Goal: Transaction & Acquisition: Purchase product/service

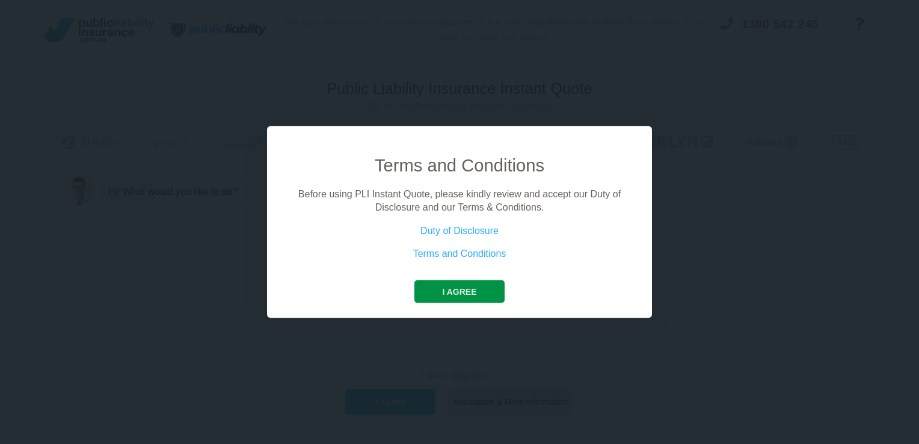
click at [480, 286] on button "I agree" at bounding box center [459, 291] width 90 height 23
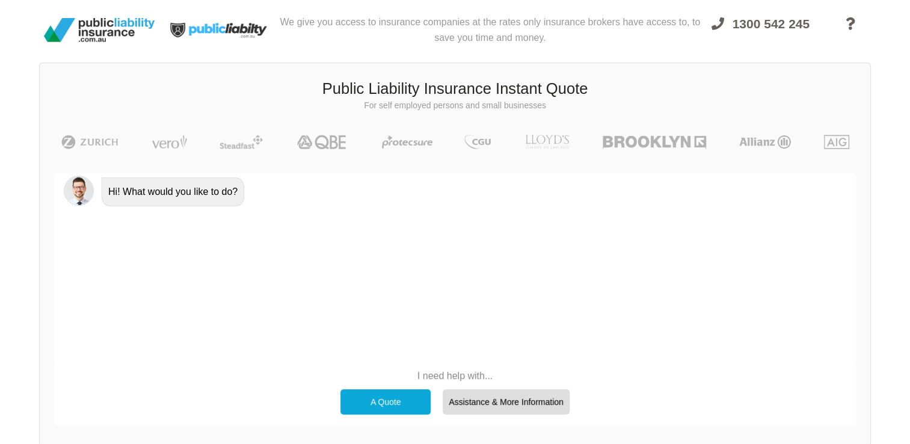
click at [397, 406] on div "A Quote" at bounding box center [385, 401] width 90 height 25
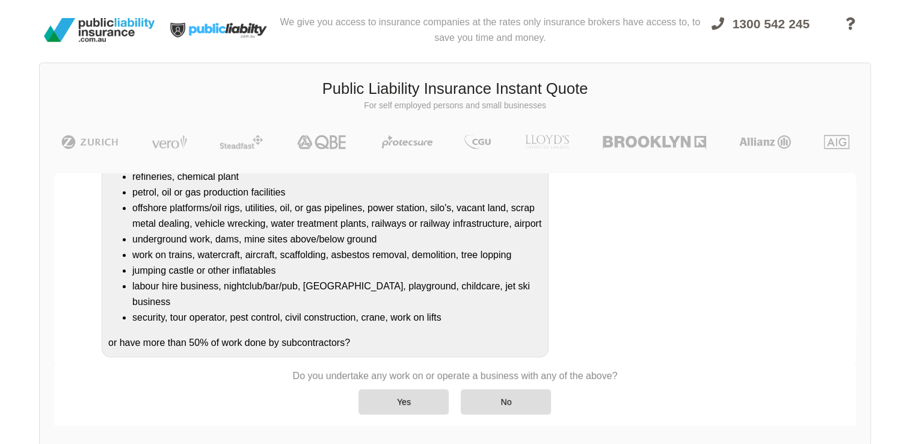
scroll to position [153, 0]
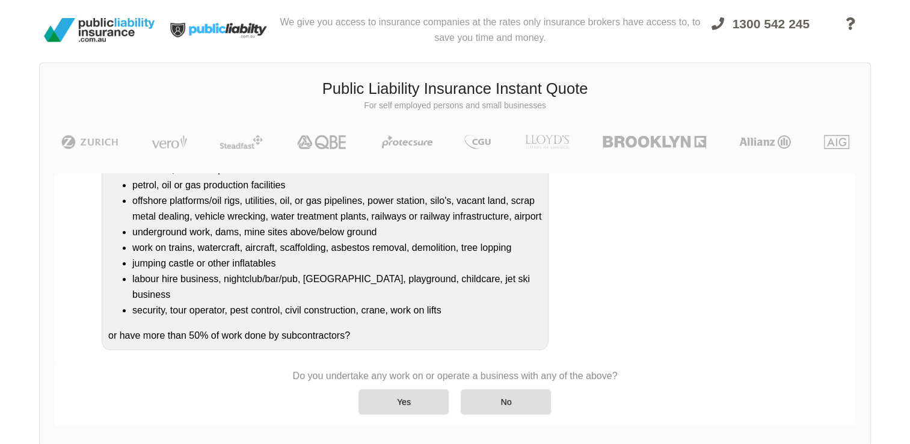
click at [438, 320] on div "Do you undertake any work on or operate a business that is/has a: refineries, c…" at bounding box center [325, 245] width 447 height 210
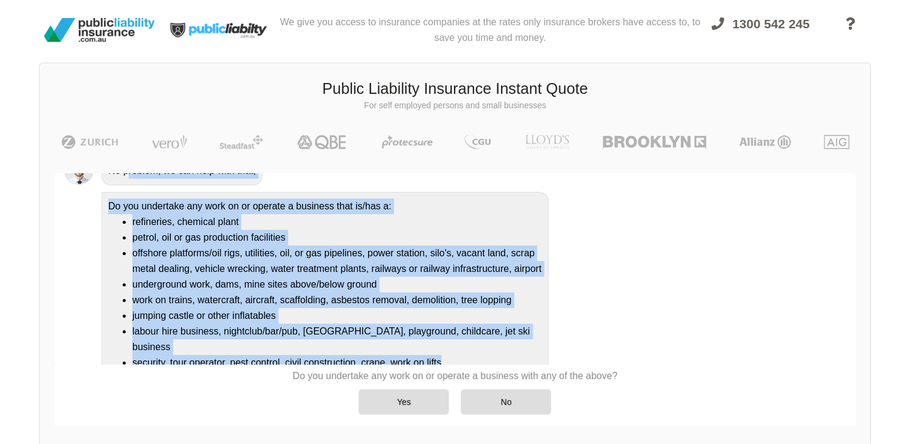
scroll to position [0, 0]
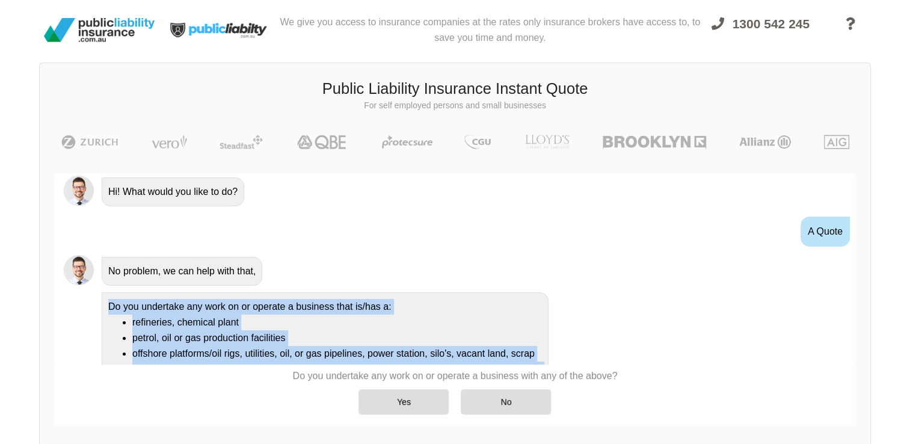
drag, startPoint x: 460, startPoint y: 311, endPoint x: 109, endPoint y: 304, distance: 351.2
click at [109, 304] on div "Do you undertake any work on or operate a business that is/has a: refineries, c…" at bounding box center [325, 397] width 447 height 210
copy div "Do you undertake any work on or operate a business that is/has a: refineries, c…"
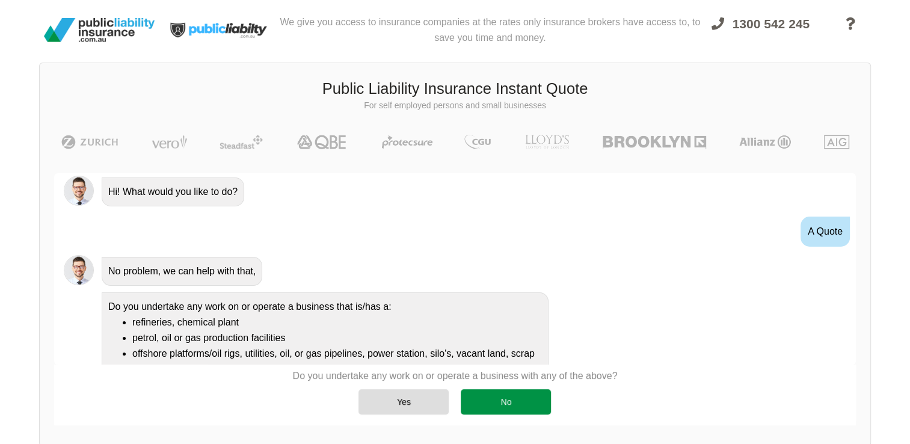
click at [496, 400] on div "No" at bounding box center [506, 401] width 90 height 25
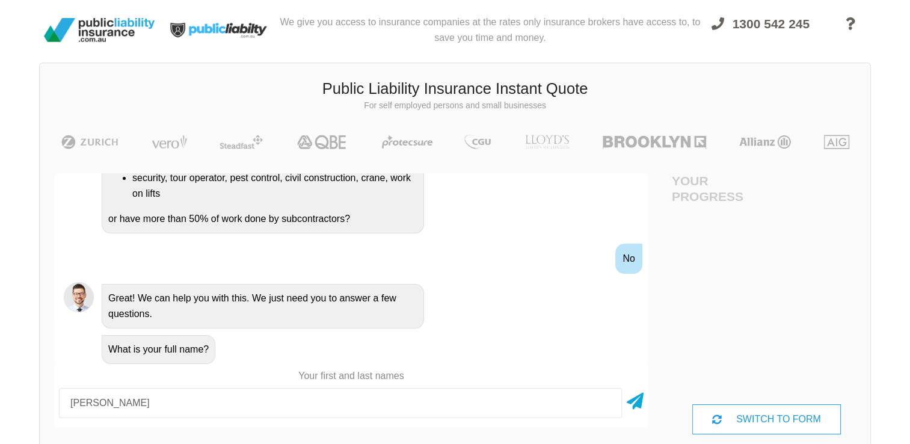
type input "[PERSON_NAME]"
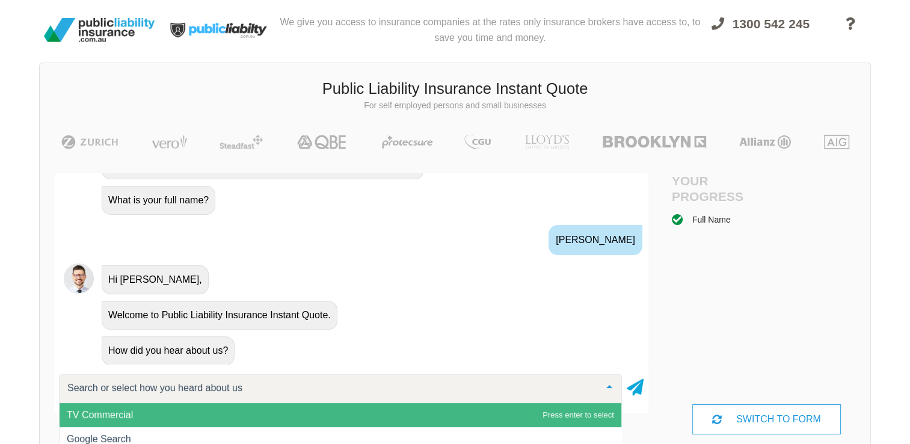
scroll to position [91, 0]
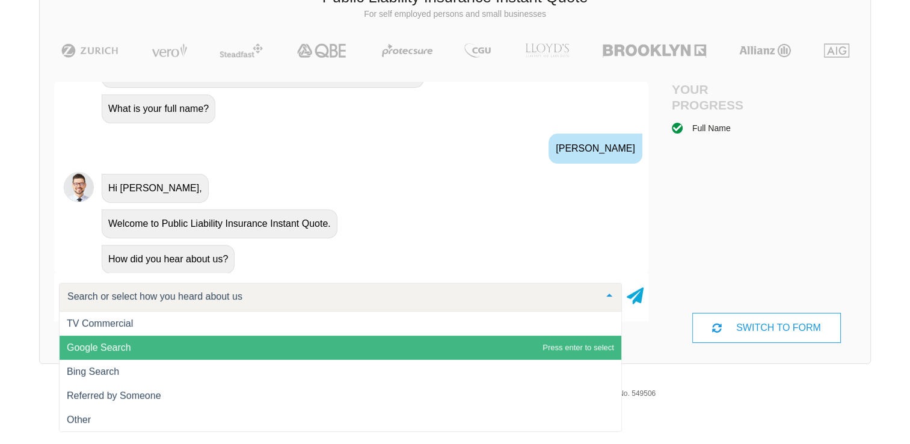
click at [272, 342] on span "Google Search" at bounding box center [341, 348] width 562 height 24
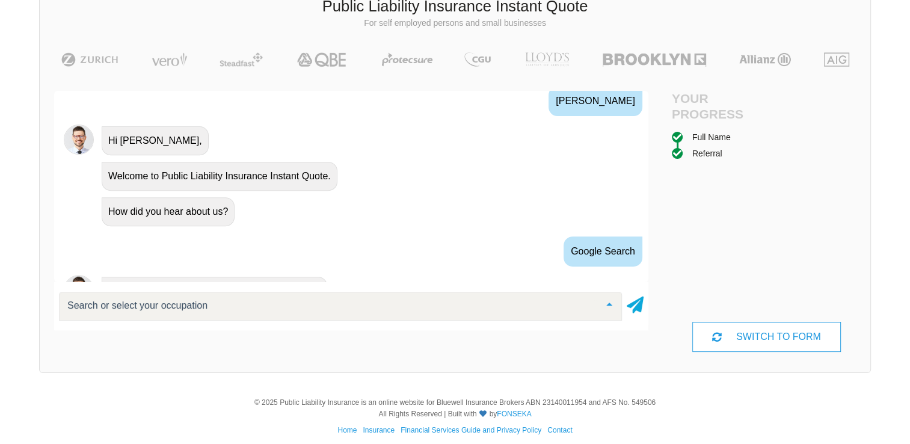
scroll to position [580, 0]
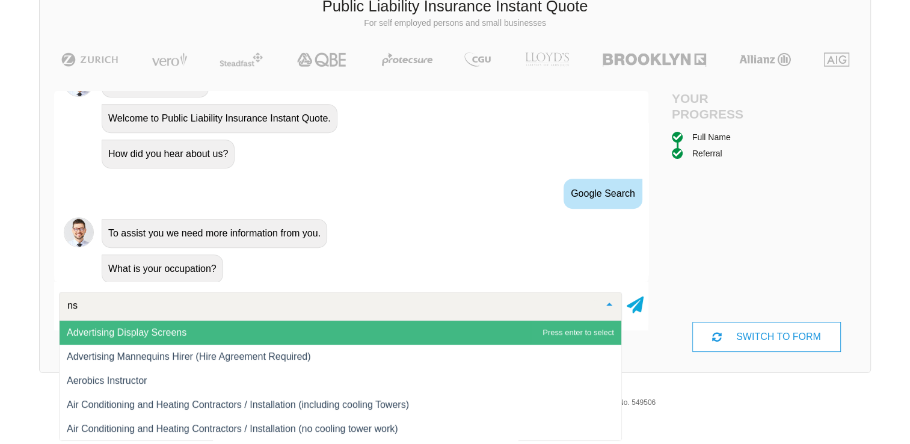
type input "n"
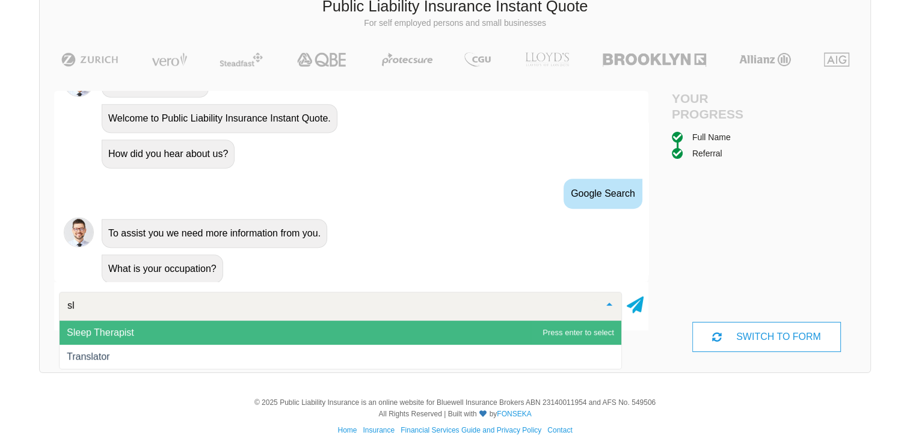
type input "s"
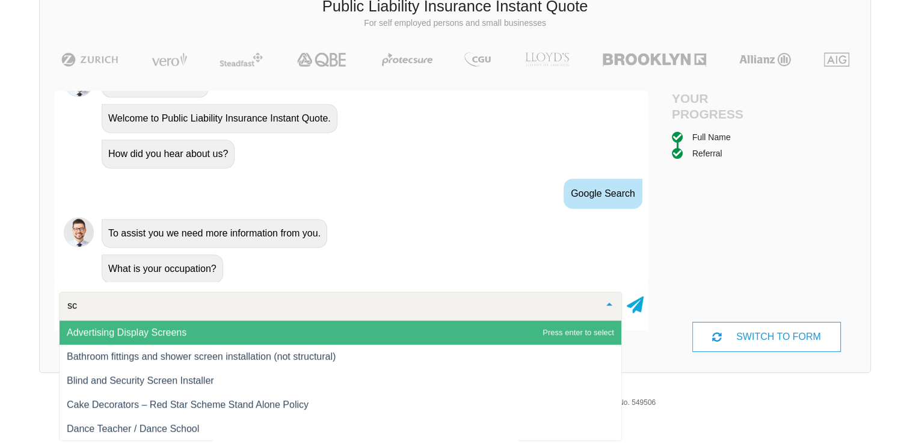
type input "s"
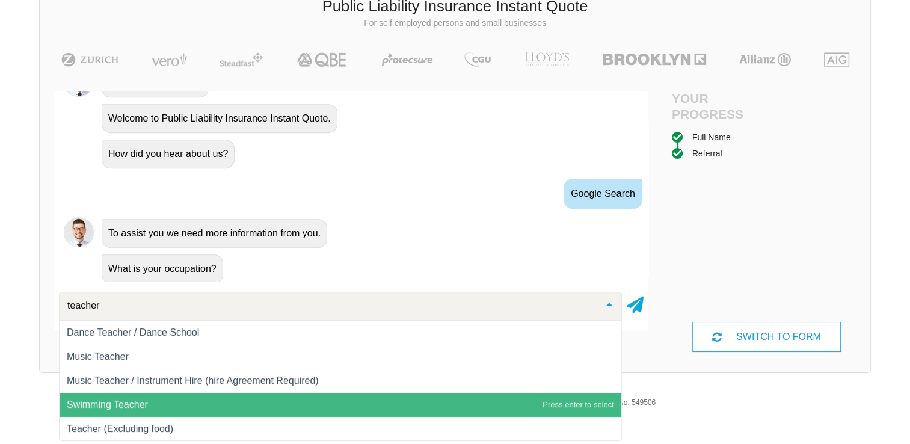
scroll to position [0, 0]
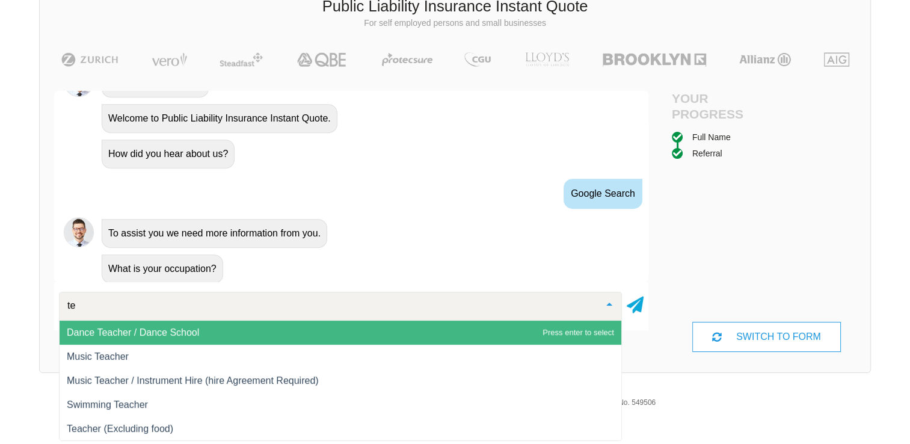
type input "t"
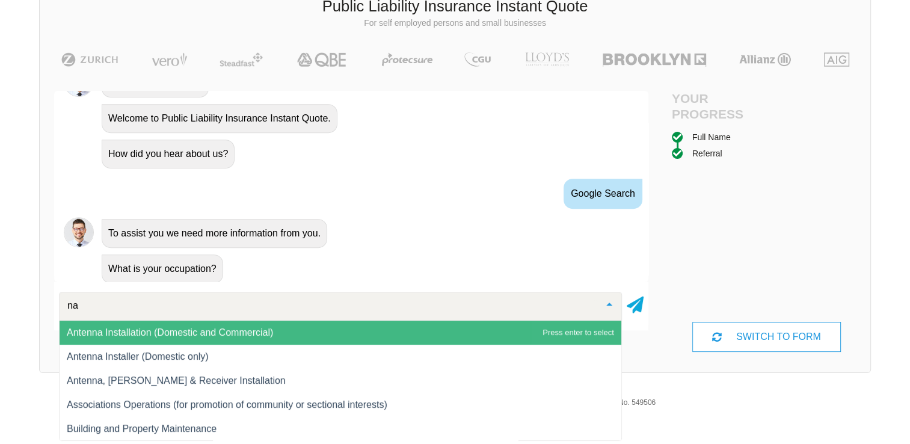
type input "n"
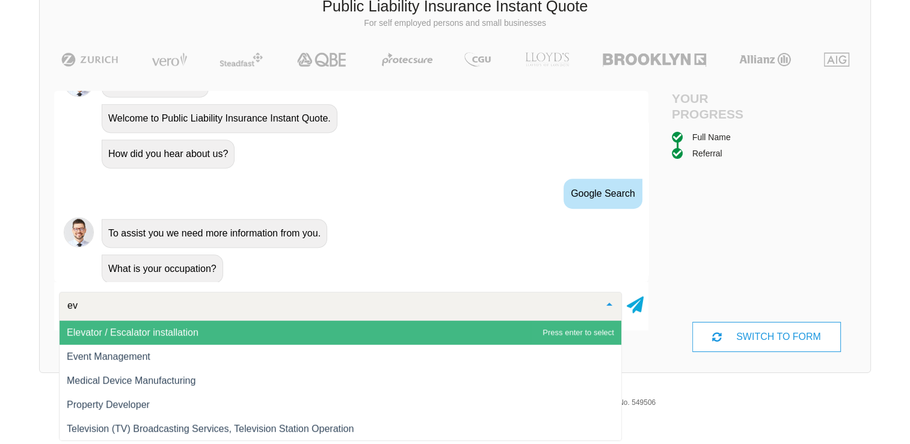
type input "e"
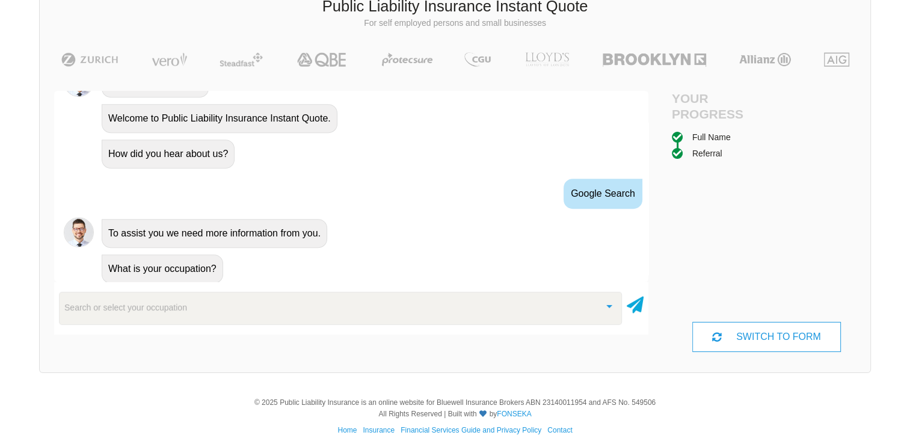
click at [4, 261] on div "We give you access to insurance companies at the rates only insurance brokers h…" at bounding box center [455, 151] width 910 height 467
click at [611, 307] on div at bounding box center [609, 305] width 24 height 26
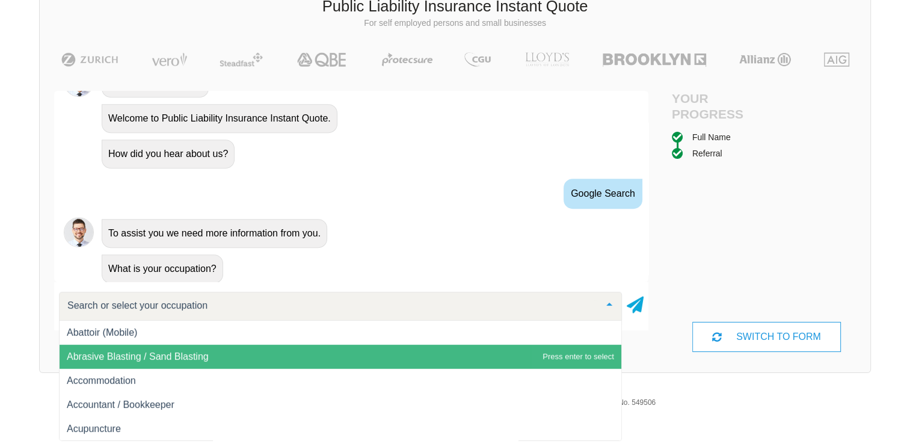
click at [506, 306] on input "text" at bounding box center [330, 305] width 533 height 12
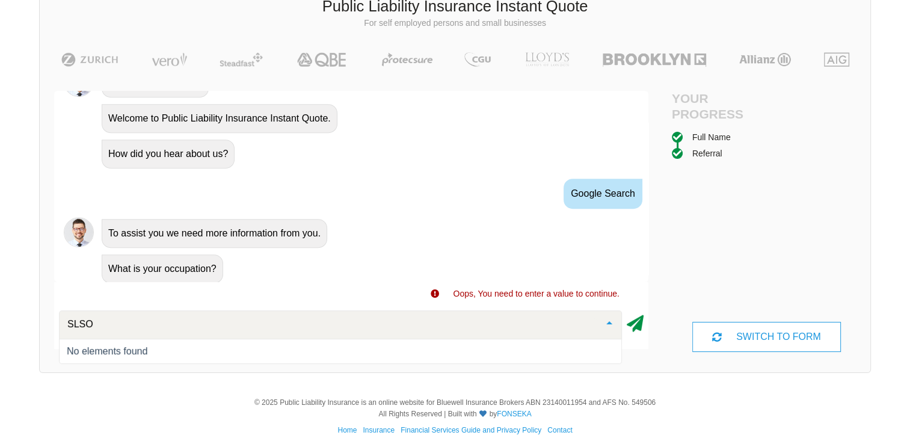
type input "SLSO"
click at [643, 320] on div "Search or select your occupation Abattoir (Mobile) Abrasive Blasting / Sand Bla…" at bounding box center [351, 326] width 594 height 42
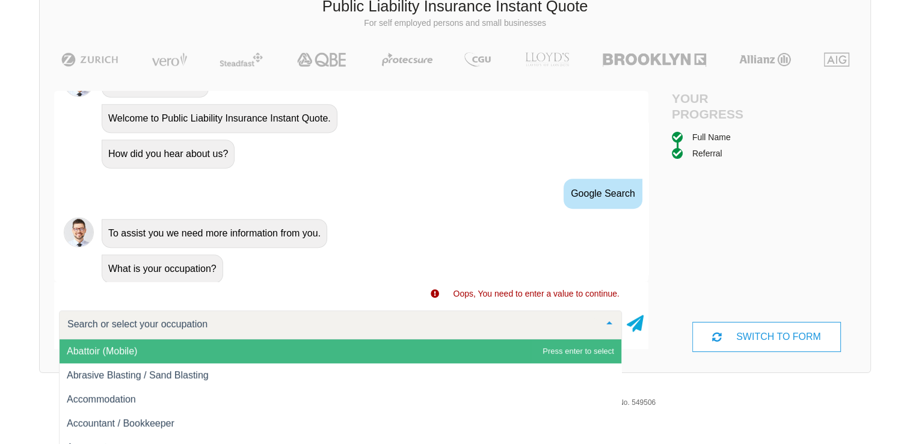
click at [611, 324] on div at bounding box center [609, 324] width 24 height 26
click at [422, 326] on div at bounding box center [340, 324] width 563 height 29
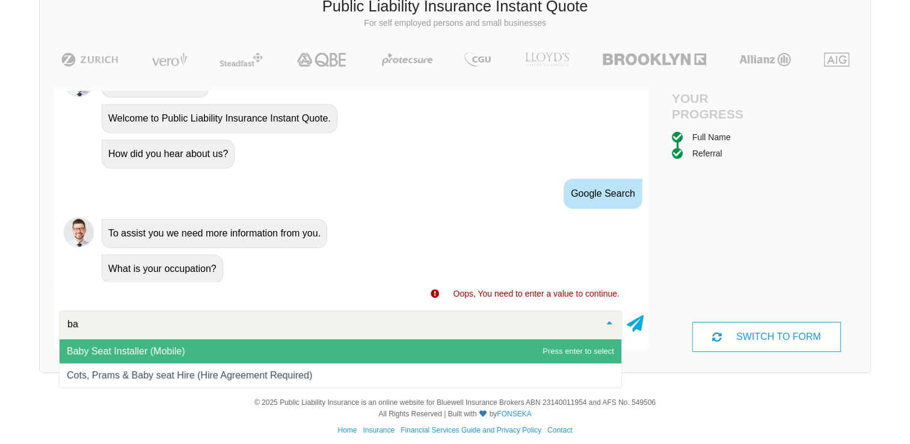
type input "b"
type input "n"
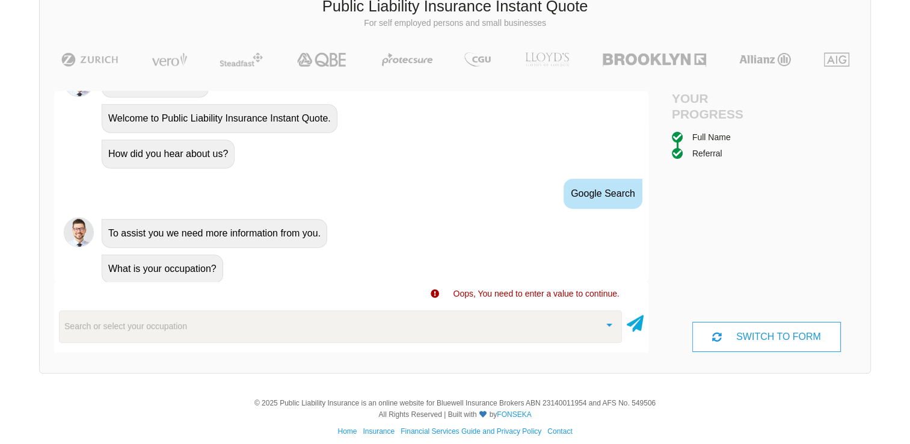
click at [391, 333] on div "Search or select your occupation" at bounding box center [340, 326] width 563 height 32
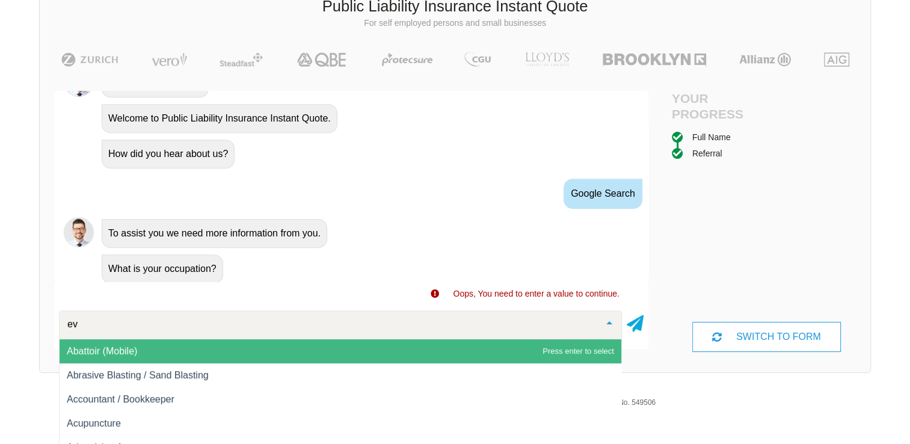
type input "e"
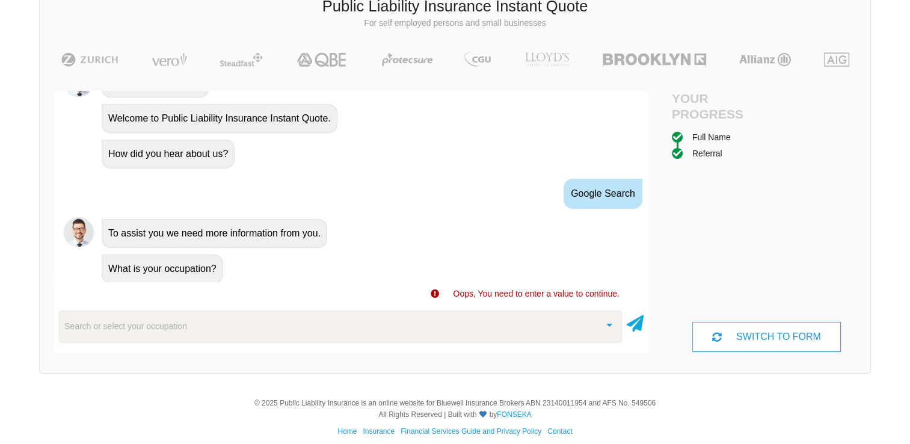
click at [366, 317] on div "Search or select your occupation" at bounding box center [340, 326] width 563 height 32
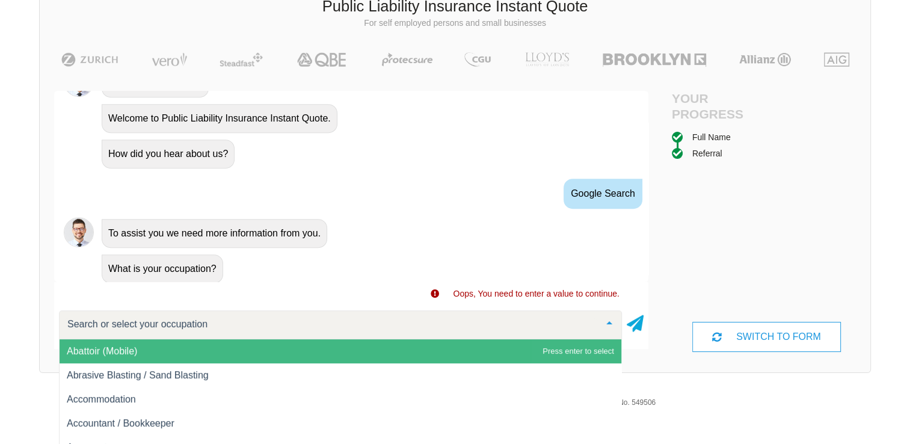
click at [435, 338] on div "Abattoir (Mobile) Abrasive Blasting / Sand Blasting Accommodation Accountant / …" at bounding box center [340, 324] width 563 height 29
click at [413, 335] on div at bounding box center [340, 324] width 563 height 29
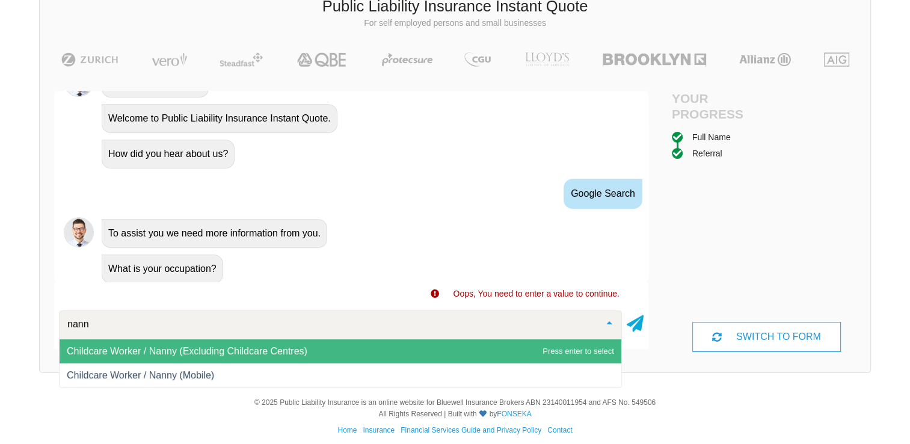
type input "nanny"
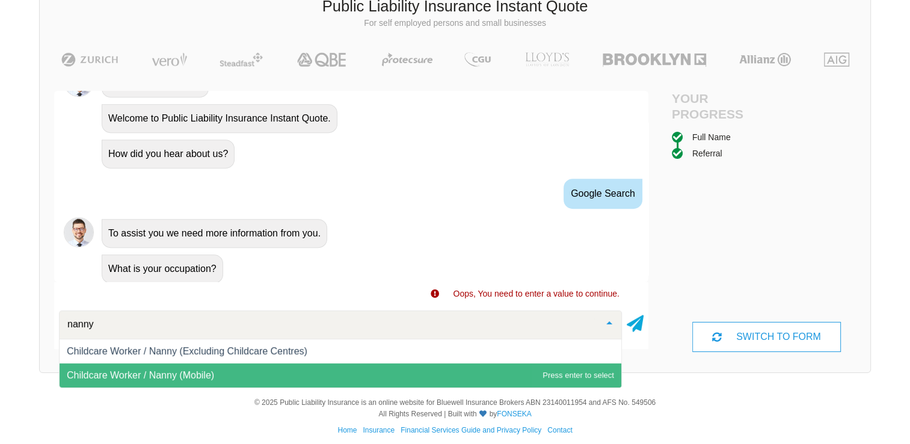
click at [400, 366] on span "Childcare Worker / Nanny (Mobile)" at bounding box center [341, 375] width 562 height 24
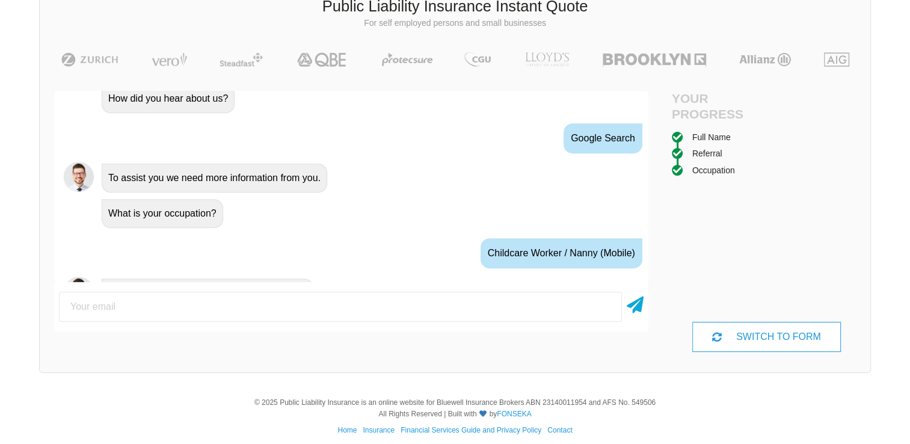
scroll to position [658, 0]
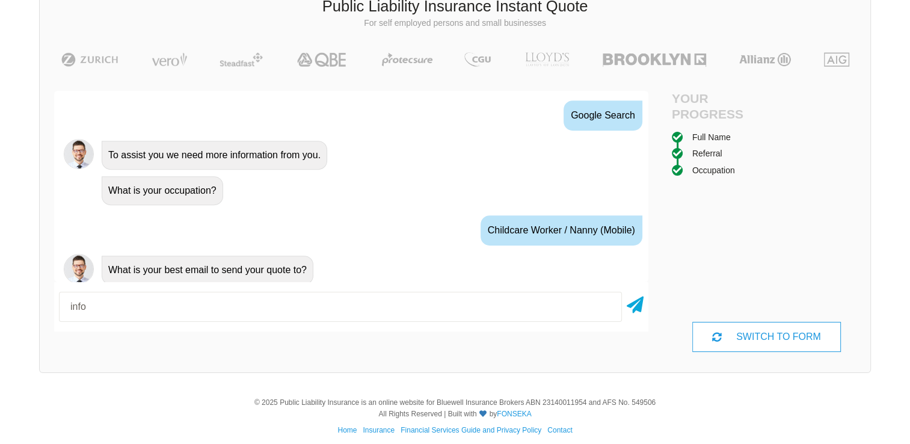
type input "[EMAIL_ADDRESS][DOMAIN_NAME]"
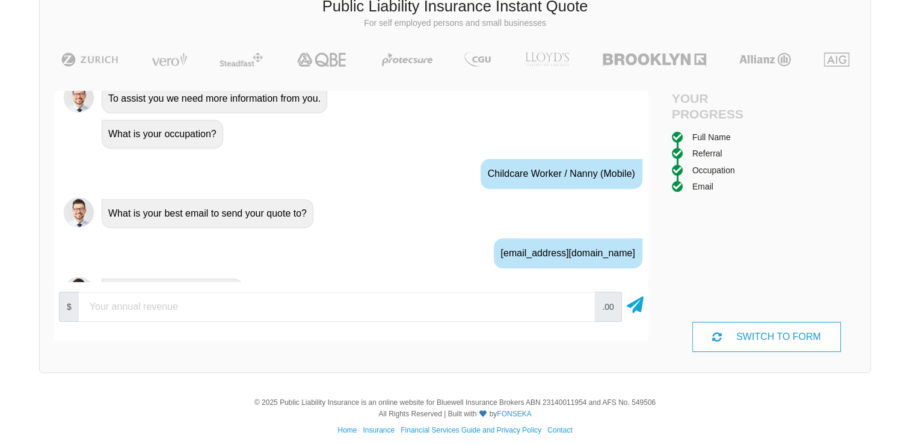
scroll to position [737, 0]
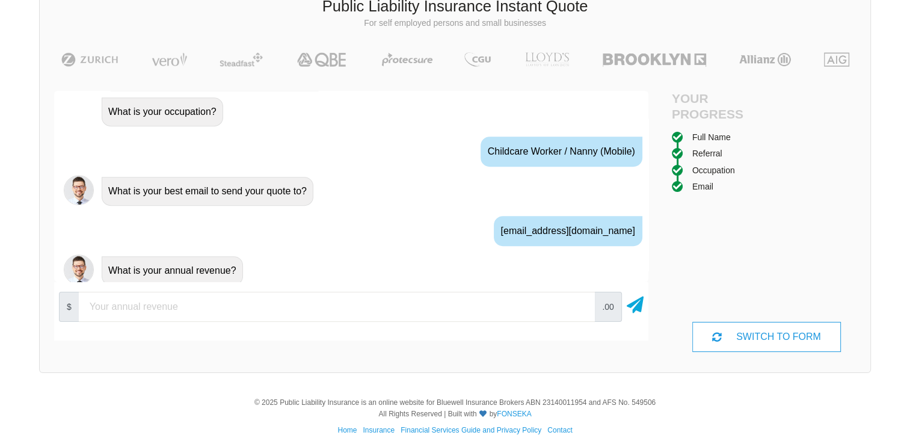
click at [517, 307] on input "number" at bounding box center [337, 307] width 516 height 30
type input "20000"
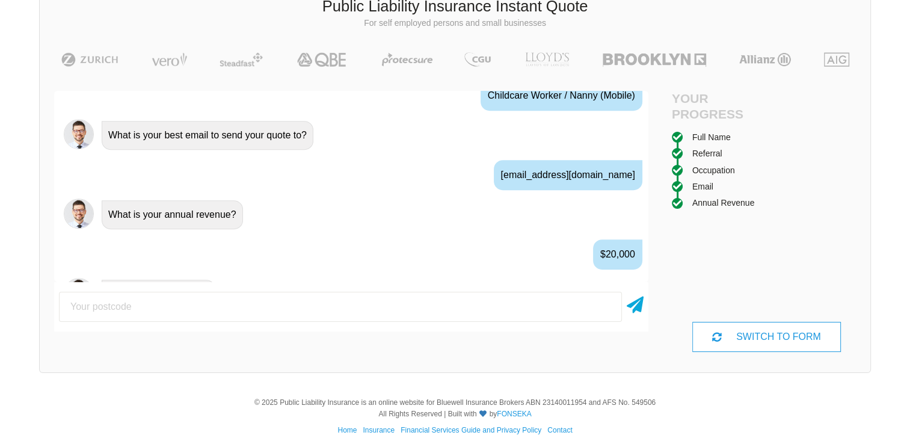
scroll to position [815, 0]
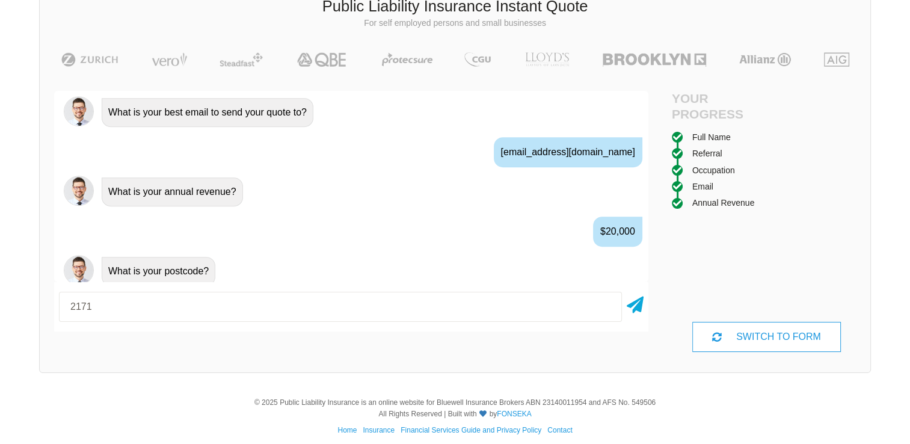
type input "2171"
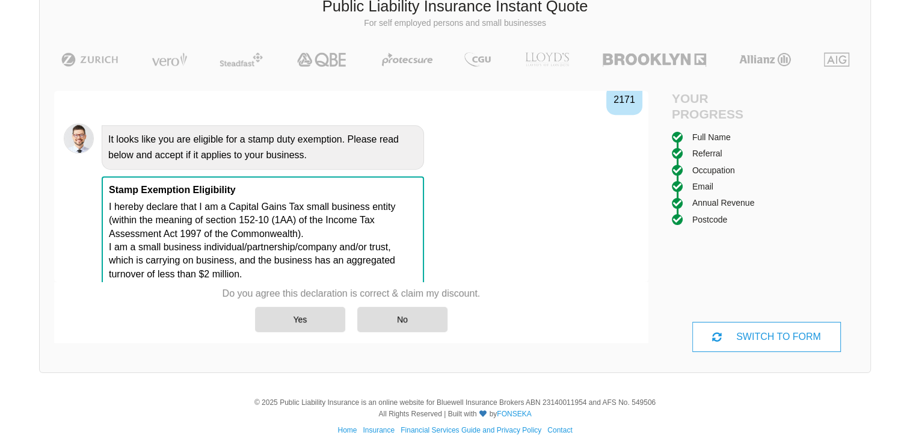
scroll to position [1027, 0]
click at [299, 317] on div "Yes" at bounding box center [300, 319] width 90 height 25
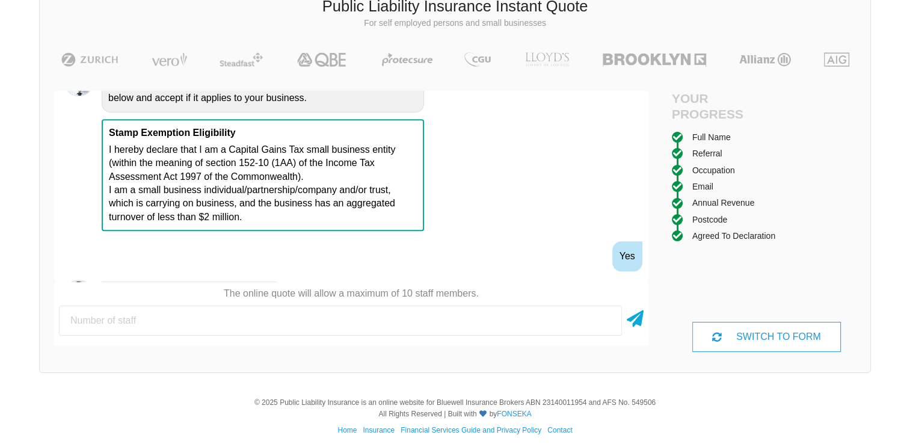
scroll to position [1106, 0]
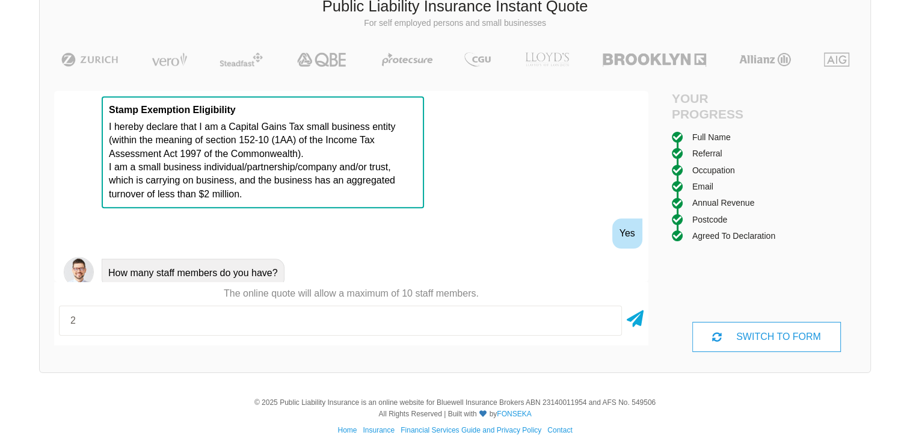
type input "2"
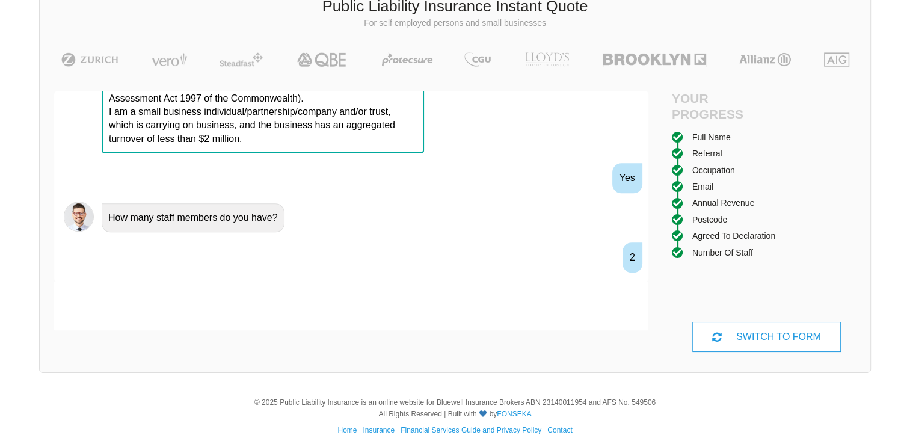
scroll to position [1185, 0]
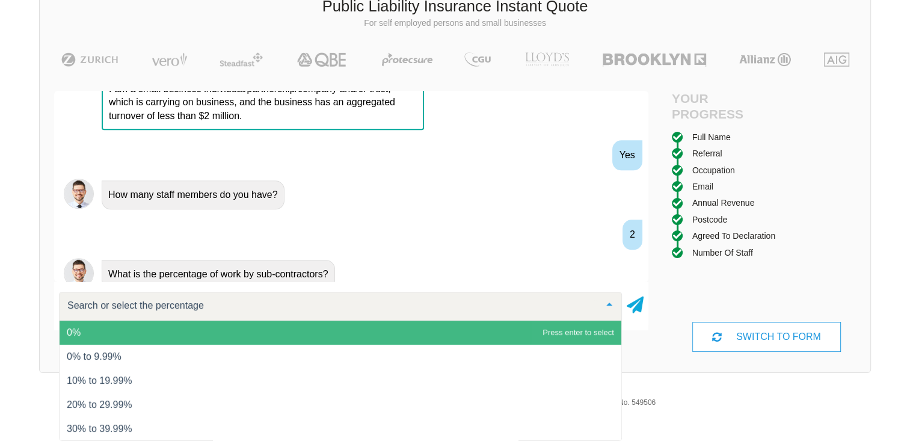
click at [295, 334] on span "0%" at bounding box center [341, 333] width 562 height 24
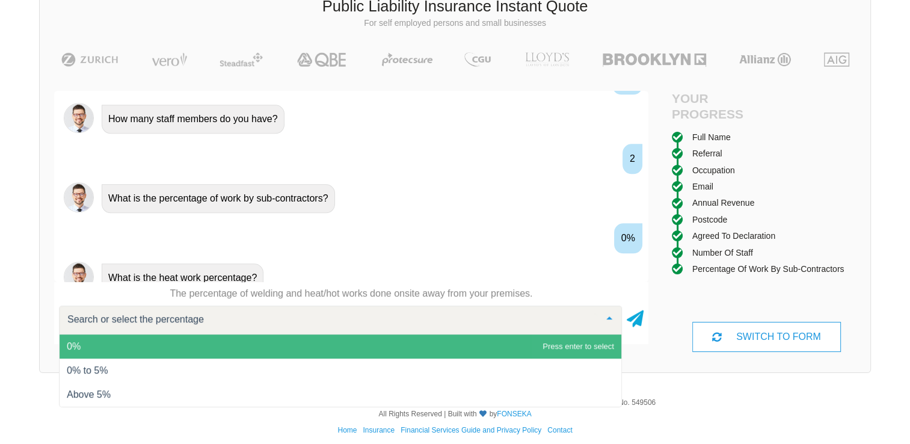
scroll to position [1263, 0]
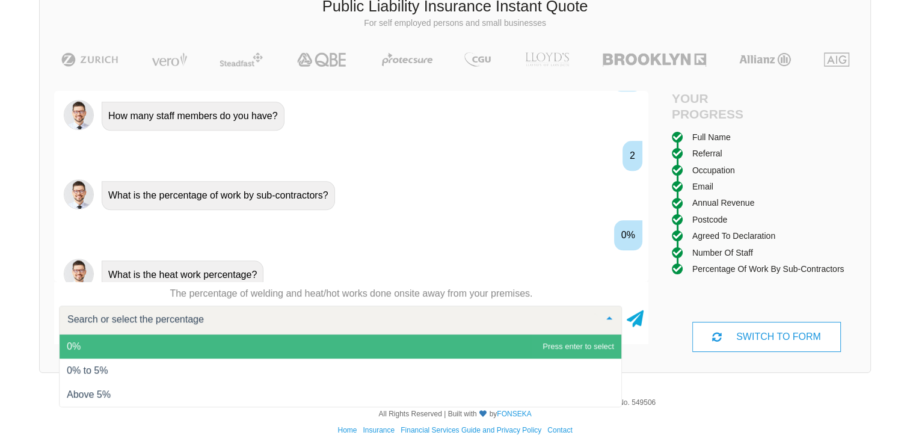
click at [295, 342] on span "0%" at bounding box center [341, 346] width 562 height 24
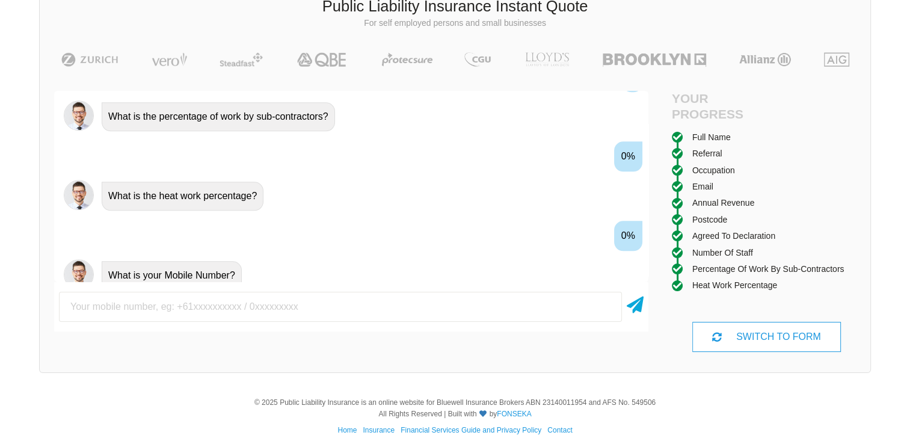
scroll to position [0, 0]
